Goal: Task Accomplishment & Management: Manage account settings

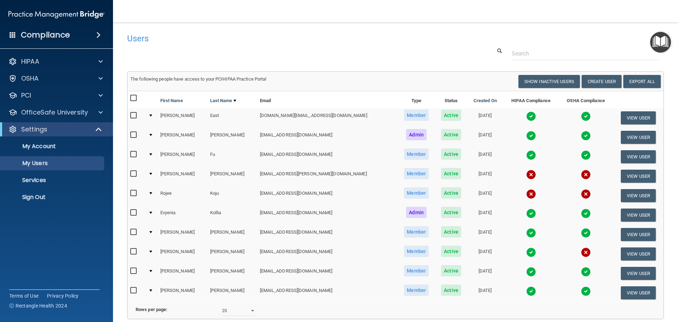
select select "20"
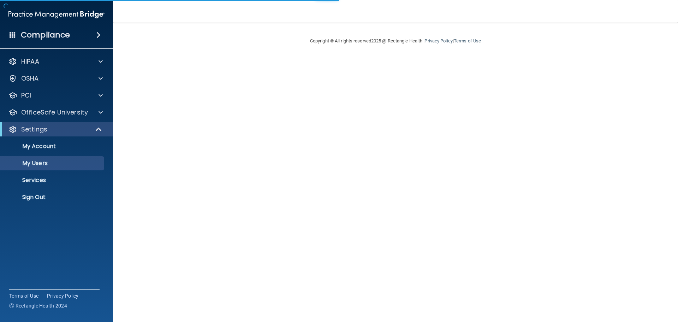
select select "20"
